Goal: Information Seeking & Learning: Learn about a topic

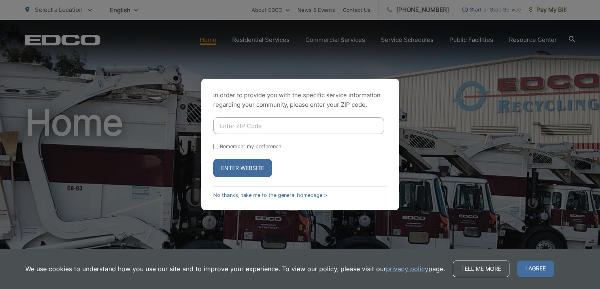
scroll to position [31, 0]
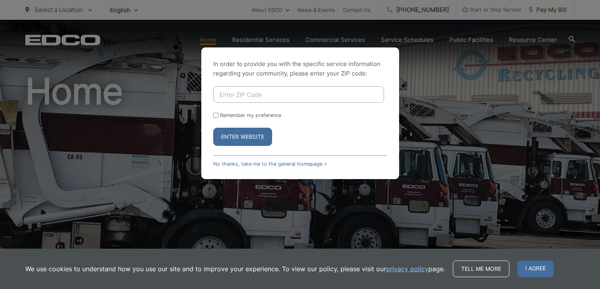
click at [247, 97] on input "Enter ZIP Code" at bounding box center [298, 94] width 171 height 17
type input "92592"
click at [213, 128] on button "Enter Website" at bounding box center [242, 137] width 59 height 18
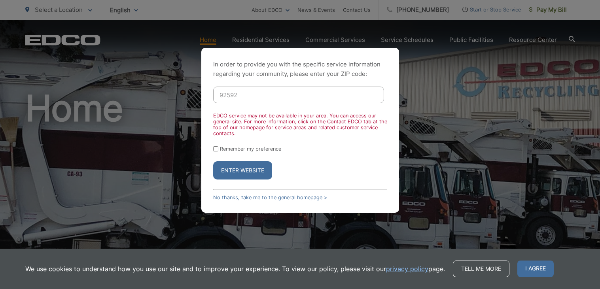
click at [239, 167] on button "Enter Website" at bounding box center [242, 170] width 59 height 18
click at [239, 166] on button "Enter Website" at bounding box center [242, 170] width 59 height 18
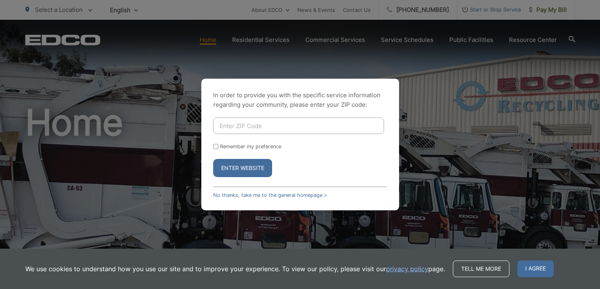
click at [260, 191] on div "In order to provide you with the specific service information regarding your co…" at bounding box center [300, 145] width 198 height 132
click at [260, 197] on link "No thanks, take me to the general homepage >" at bounding box center [270, 195] width 114 height 6
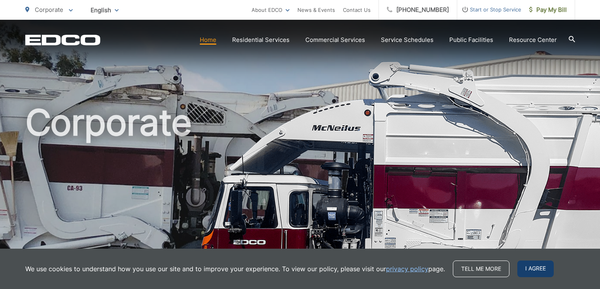
click at [528, 272] on span "I agree" at bounding box center [536, 269] width 36 height 17
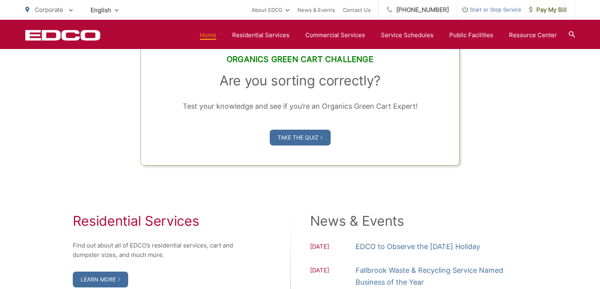
scroll to position [575, 0]
click at [311, 143] on link "Take the Quiz" at bounding box center [300, 137] width 61 height 16
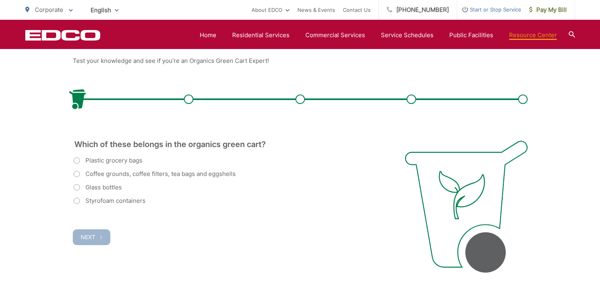
scroll to position [180, 0]
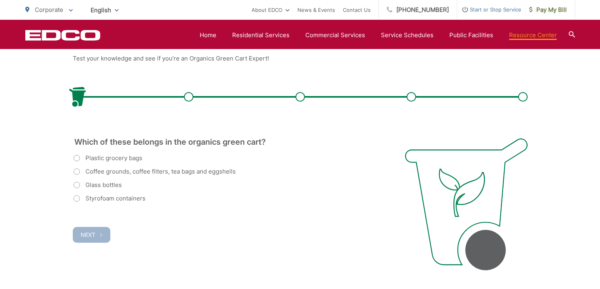
click at [194, 198] on div "Styrofoam containers" at bounding box center [229, 198] width 311 height 9
click at [75, 161] on label "Plastic grocery bags" at bounding box center [108, 158] width 69 height 9
radio input "true"
click at [100, 236] on icon "button" at bounding box center [101, 235] width 2 height 4
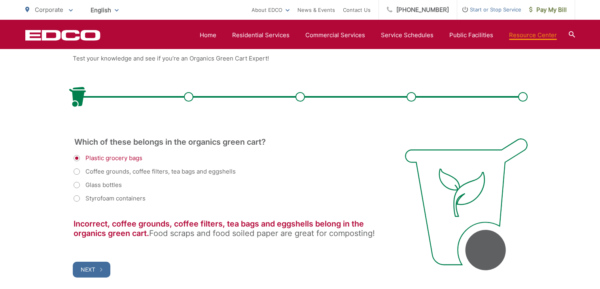
click at [76, 198] on div "Styrofoam containers" at bounding box center [229, 198] width 311 height 9
click at [76, 204] on fieldset "Which of these belongs in the organics green cart? (Required) Plastic grocery b…" at bounding box center [229, 189] width 311 height 100
click at [75, 200] on div "Styrofoam containers" at bounding box center [229, 198] width 311 height 9
click at [75, 195] on div "Styrofoam containers" at bounding box center [229, 198] width 311 height 9
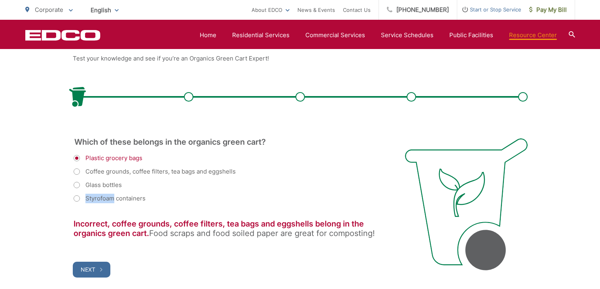
click at [75, 195] on div "Styrofoam containers" at bounding box center [229, 198] width 311 height 9
click at [78, 170] on div "Coffee grounds, coffee filters, tea bags and eggshells" at bounding box center [229, 171] width 311 height 9
click at [76, 171] on div "Coffee grounds, coffee filters, tea bags and eggshells" at bounding box center [229, 171] width 311 height 9
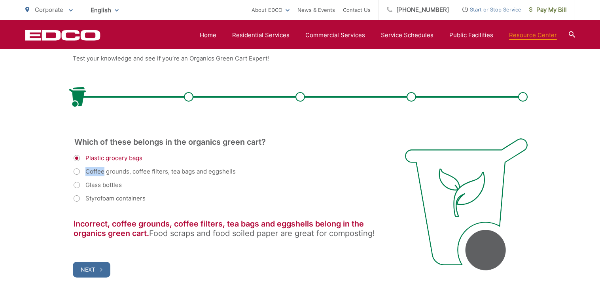
click at [76, 171] on div "Coffee grounds, coffee filters, tea bags and eggshells" at bounding box center [229, 171] width 311 height 9
click at [78, 159] on div "Plastic grocery bags" at bounding box center [229, 158] width 311 height 9
click at [90, 274] on button "Next" at bounding box center [92, 270] width 38 height 16
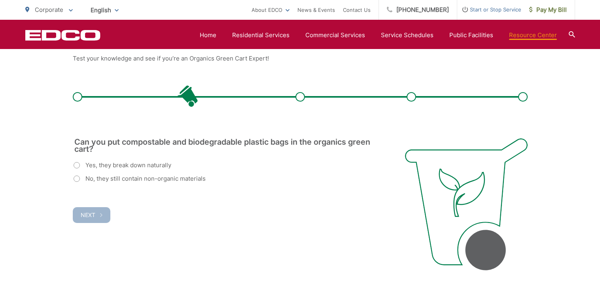
scroll to position [0, 0]
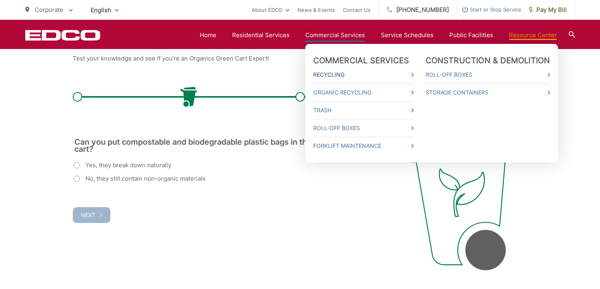
click at [365, 78] on link "Recycling" at bounding box center [363, 74] width 101 height 9
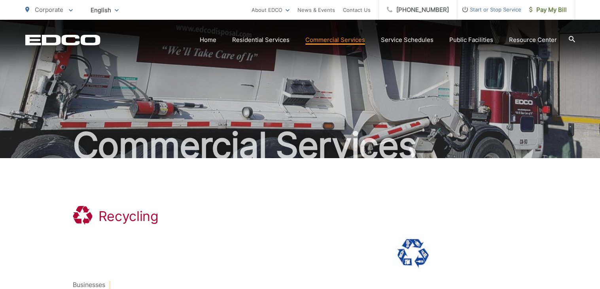
click at [234, 44] on ul "Home Residential Services Curbside Pickup Trash Dumpster Service Temporary Dump…" at bounding box center [378, 39] width 357 height 9
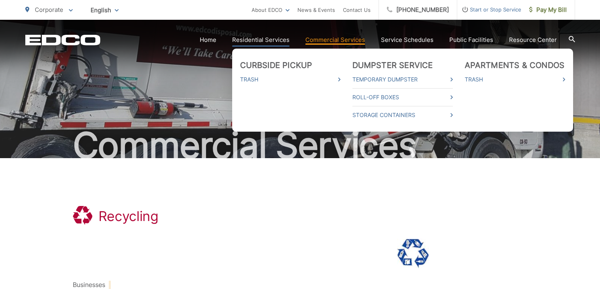
click at [245, 41] on link "Residential Services" at bounding box center [260, 39] width 57 height 9
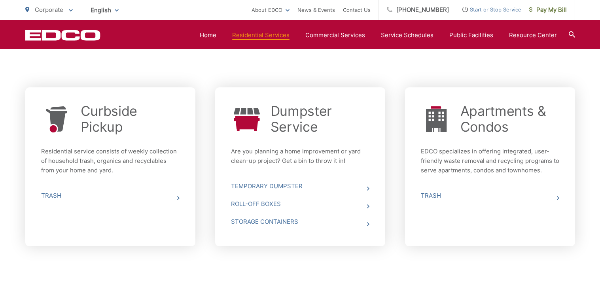
scroll to position [277, 0]
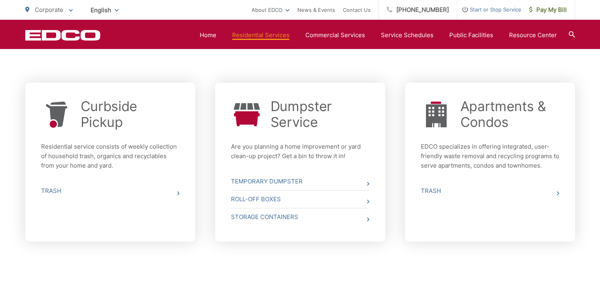
click at [110, 169] on p "Residential service consists of weekly collection of household trash, organics …" at bounding box center [110, 156] width 139 height 28
click at [48, 191] on link "Trash" at bounding box center [110, 190] width 139 height 17
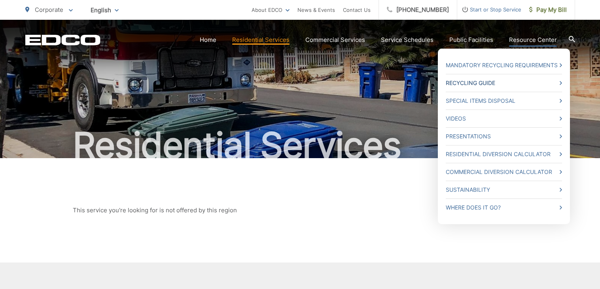
click at [520, 85] on link "Recycling Guide" at bounding box center [504, 82] width 116 height 9
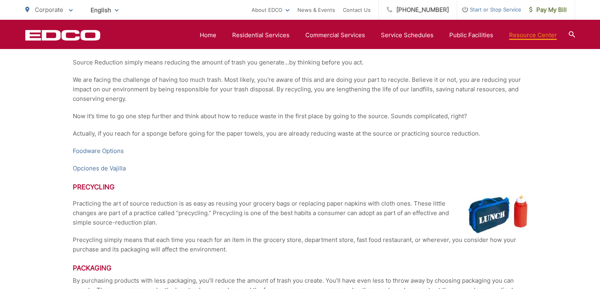
scroll to position [1374, 0]
